Goal: Information Seeking & Learning: Learn about a topic

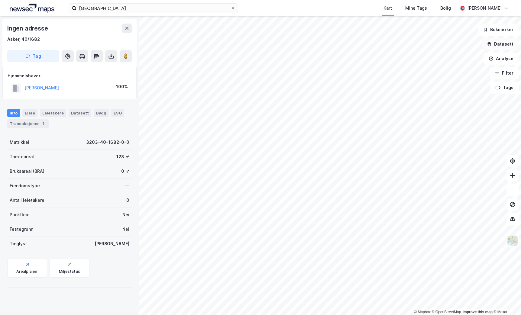
click at [502, 44] on button "Datasett" at bounding box center [500, 44] width 37 height 12
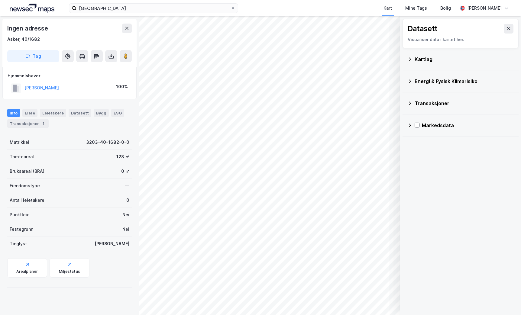
click at [408, 60] on icon at bounding box center [410, 59] width 5 height 5
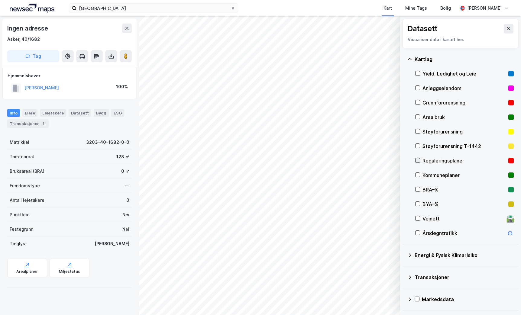
click at [419, 160] on icon at bounding box center [418, 160] width 4 height 4
click at [450, 123] on div "© Mapbox © OpenStreetMap Improve this map © Maxar Datasett Visualiser data i ka…" at bounding box center [260, 165] width 521 height 299
click at [418, 160] on icon at bounding box center [418, 160] width 4 height 4
click at [418, 73] on icon at bounding box center [418, 73] width 4 height 4
click at [419, 73] on icon at bounding box center [418, 73] width 4 height 4
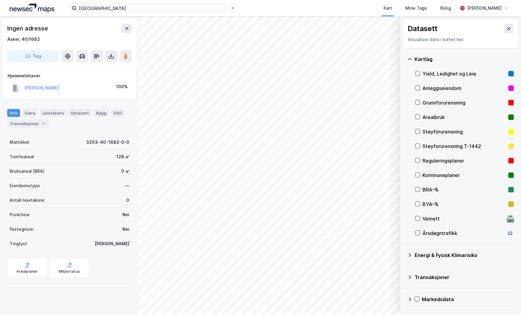
click at [427, 28] on div "Datasett" at bounding box center [423, 29] width 30 height 10
click at [432, 41] on div "Visualiser data i kartet her." at bounding box center [461, 39] width 106 height 7
click at [418, 176] on icon at bounding box center [417, 175] width 3 height 2
click at [419, 175] on icon at bounding box center [417, 175] width 3 height 2
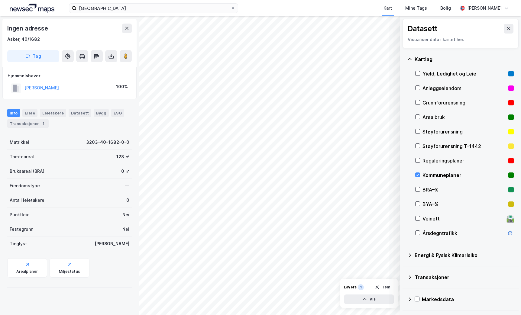
click at [417, 156] on div "Reguleringsplaner" at bounding box center [465, 161] width 99 height 15
click at [418, 174] on icon at bounding box center [418, 175] width 4 height 4
click at [419, 160] on icon at bounding box center [418, 160] width 4 height 4
click at [420, 219] on icon at bounding box center [418, 219] width 4 height 4
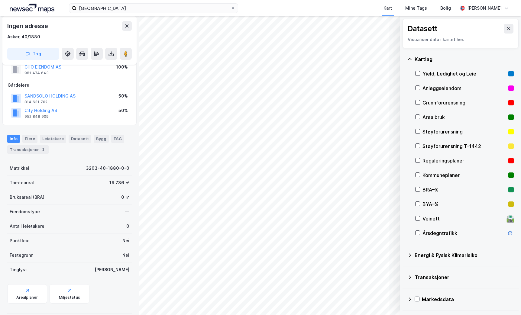
scroll to position [13, 0]
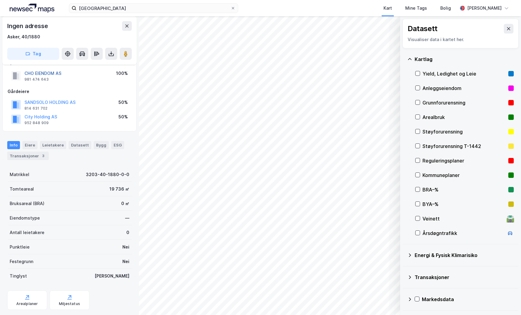
click at [0, 0] on button "CHO EIENDOM AS" at bounding box center [0, 0] width 0 height 0
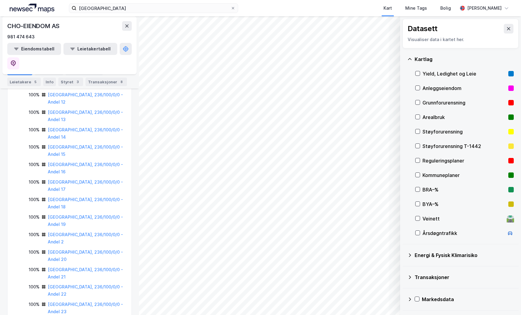
scroll to position [232, 0]
